Goal: Find specific page/section: Find specific page/section

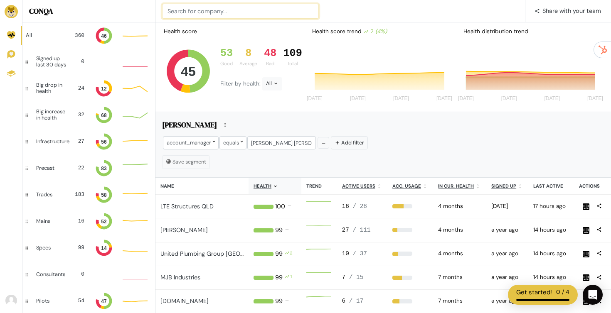
click at [199, 15] on input at bounding box center [240, 11] width 157 height 15
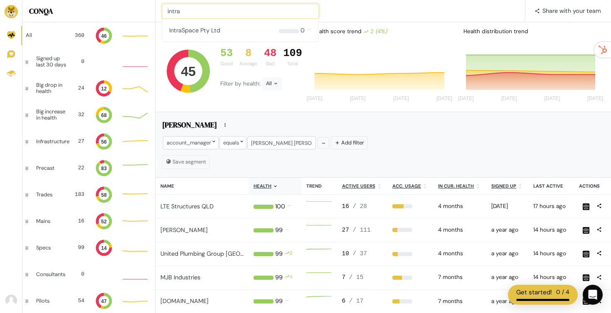
type input "intra"
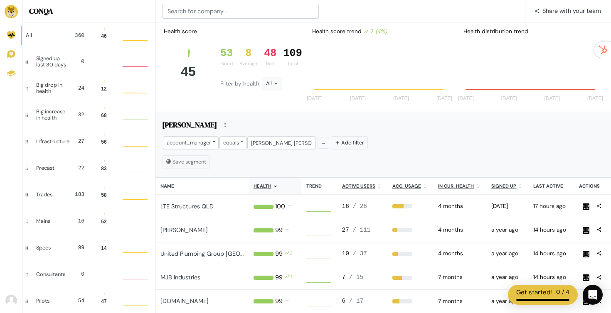
scroll to position [73, 151]
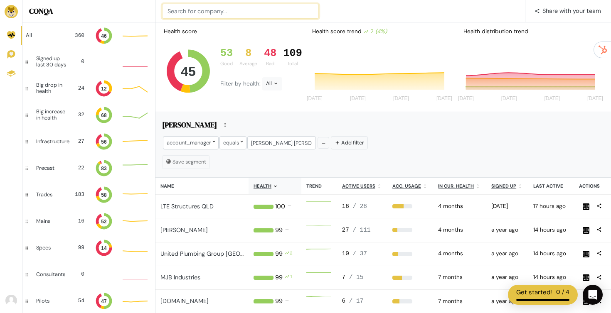
click at [231, 15] on input at bounding box center [240, 11] width 157 height 15
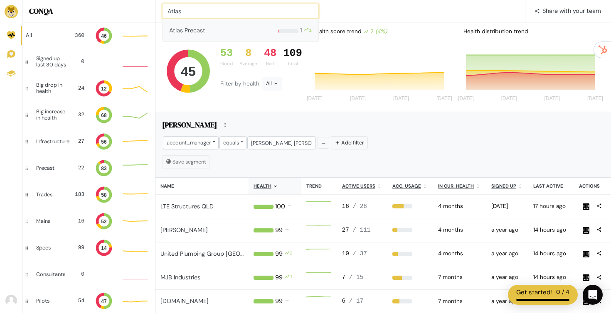
type input "Atlas"
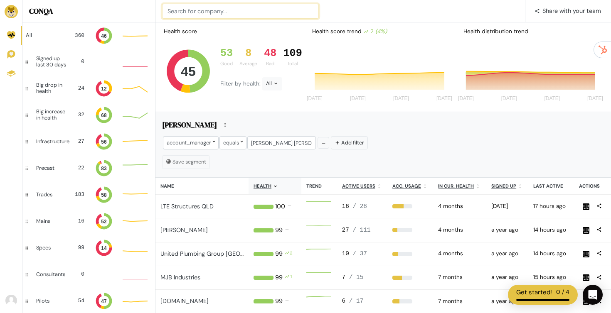
click at [208, 8] on input at bounding box center [240, 11] width 157 height 15
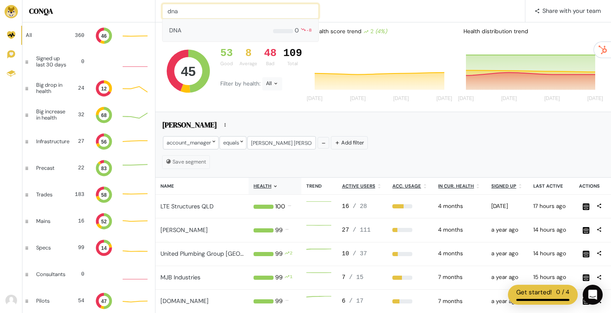
type input "dna"
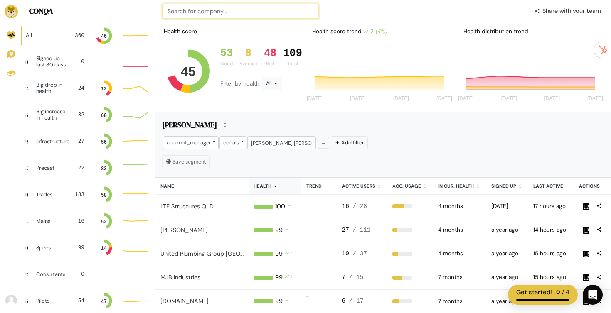
click at [251, 17] on input at bounding box center [240, 11] width 157 height 15
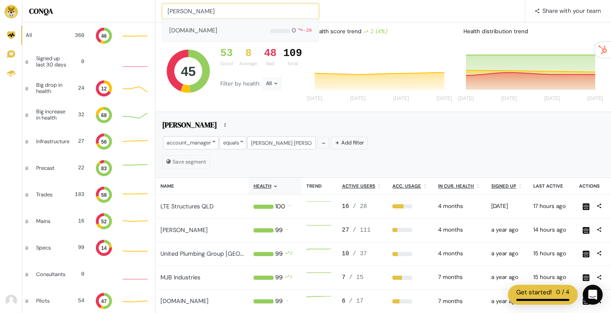
type input "[PERSON_NAME]"
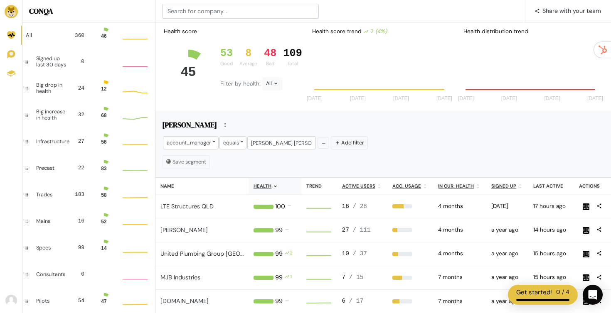
scroll to position [22, 25]
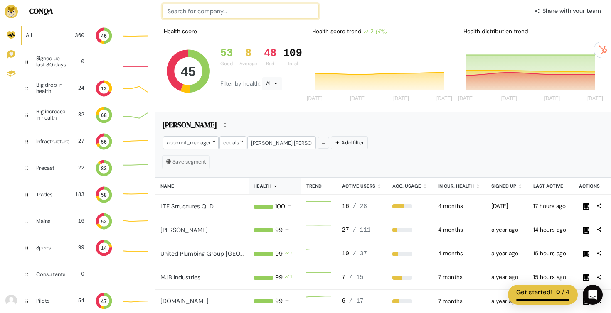
click at [211, 10] on input at bounding box center [240, 11] width 157 height 15
click at [202, 11] on input "BINC" at bounding box center [240, 11] width 157 height 15
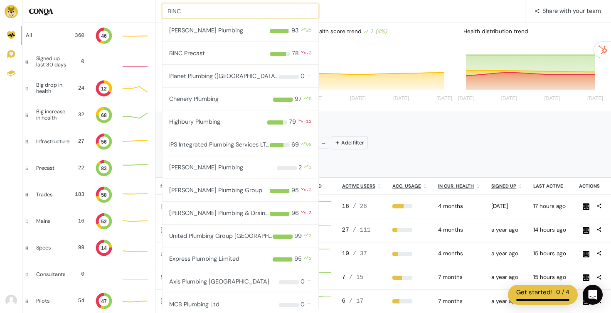
type input "BINC"
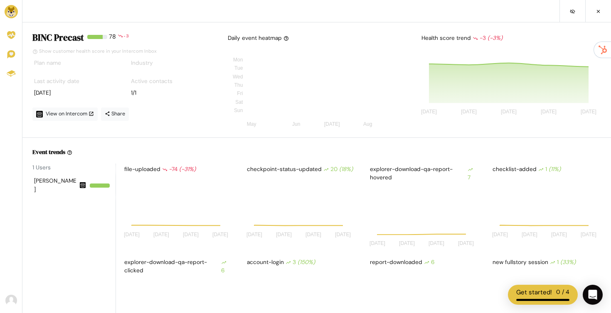
scroll to position [73, 110]
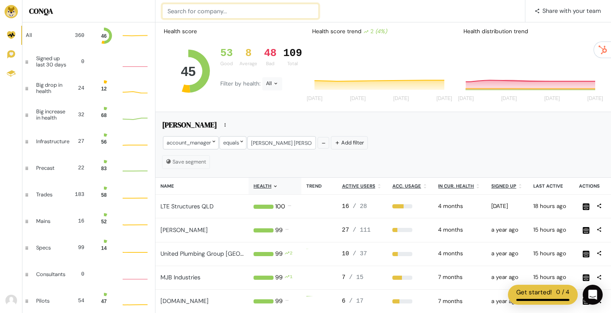
click at [252, 8] on input at bounding box center [240, 11] width 157 height 15
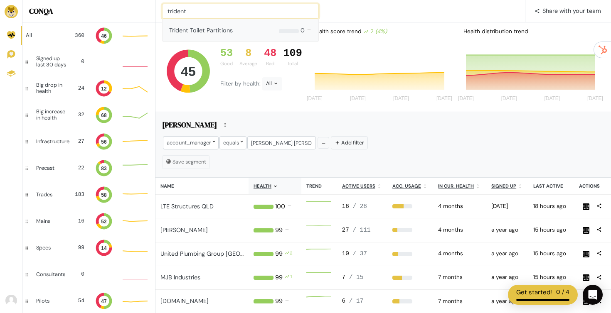
type input "trident"
